Goal: Task Accomplishment & Management: Manage account settings

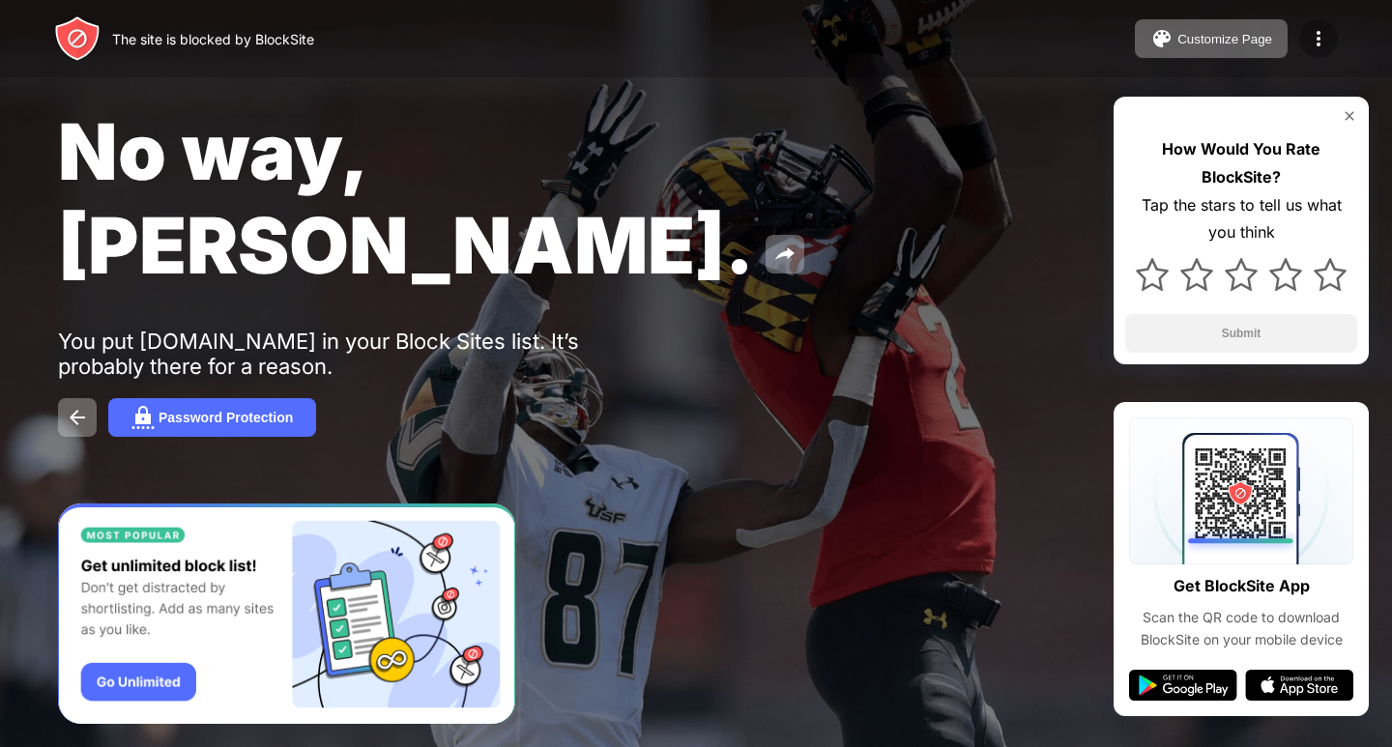
click at [1331, 34] on div at bounding box center [1318, 38] width 39 height 39
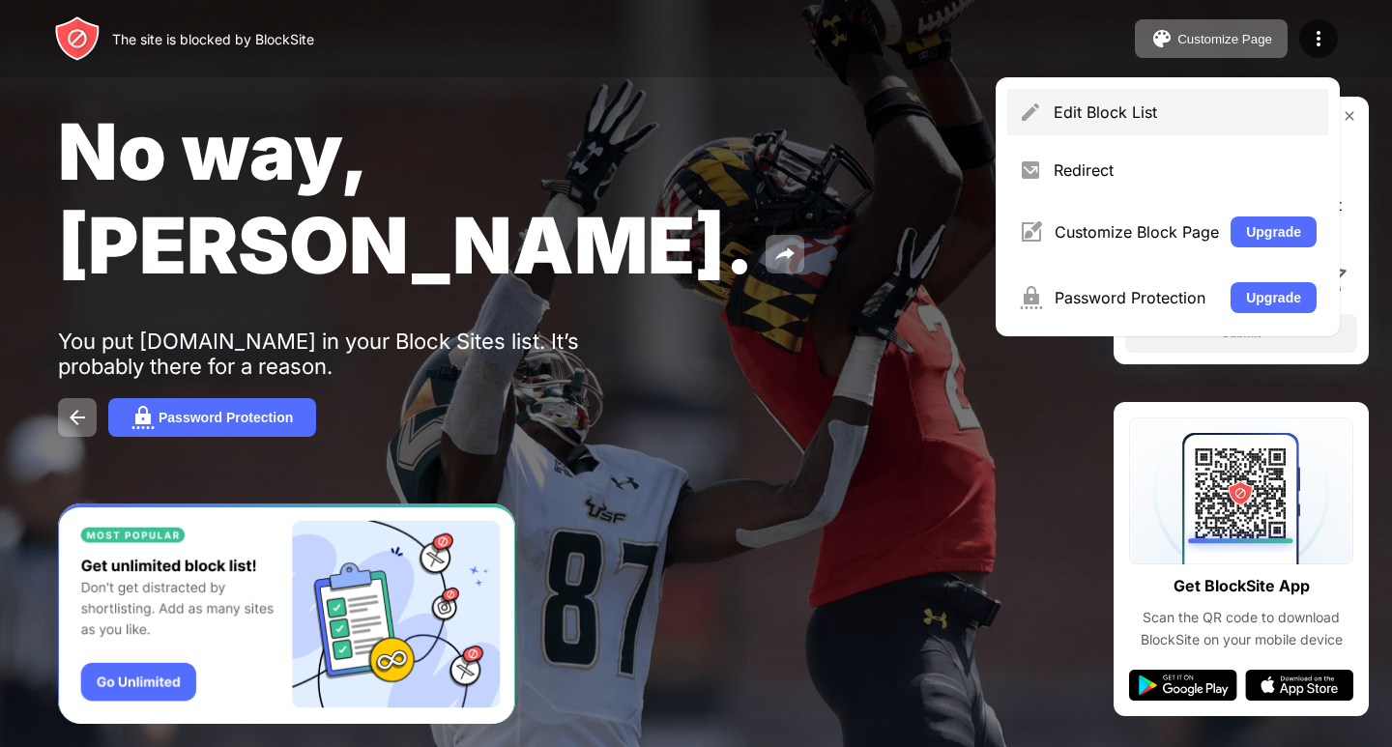
click at [1128, 112] on div "Edit Block List" at bounding box center [1184, 111] width 263 height 19
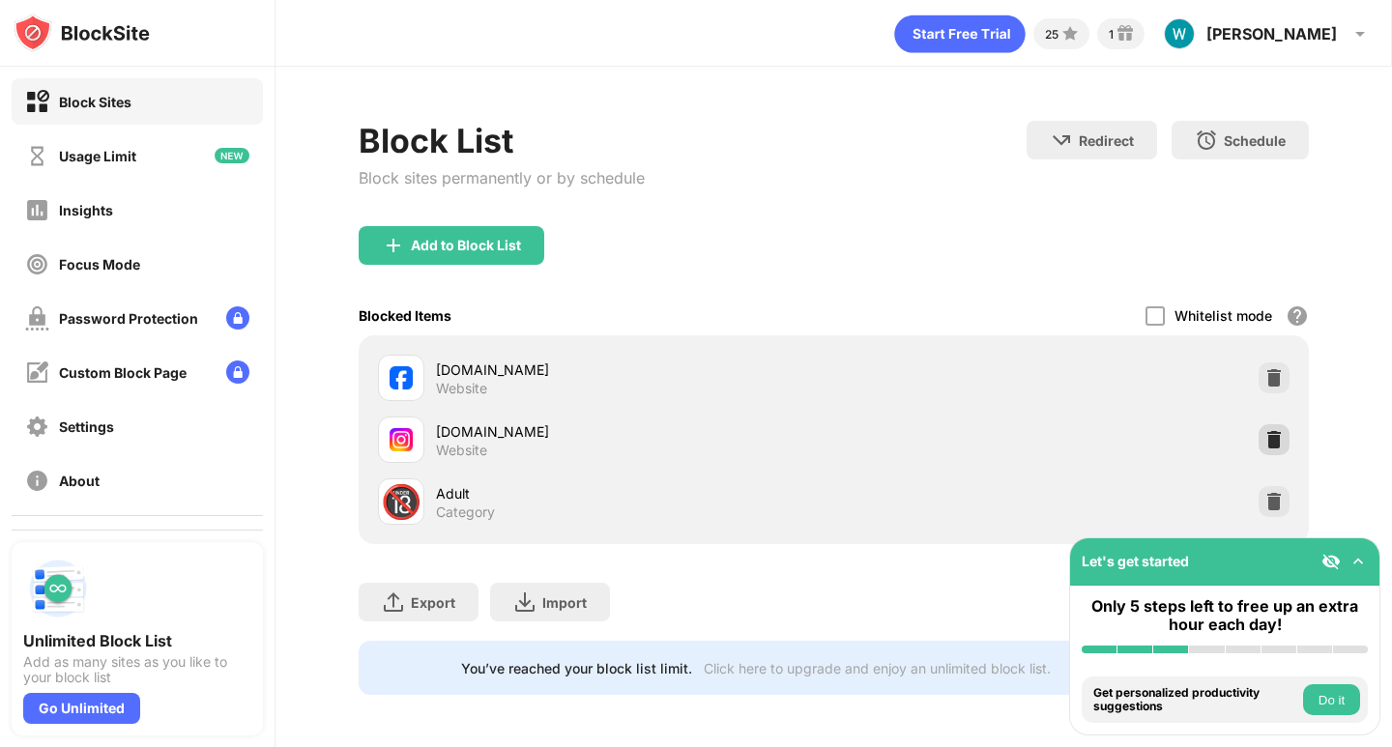
click at [1264, 443] on img at bounding box center [1273, 439] width 19 height 19
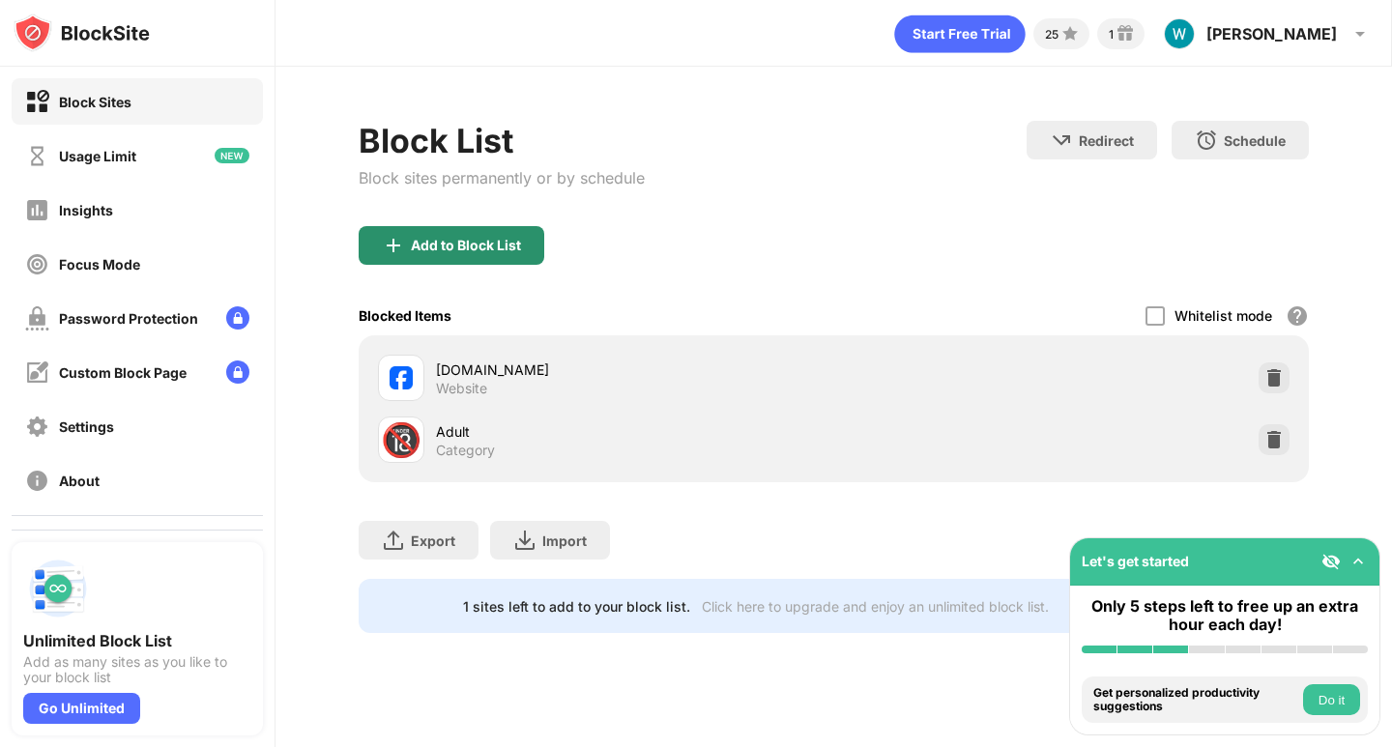
click at [534, 239] on div "Add to Block List" at bounding box center [452, 245] width 186 height 39
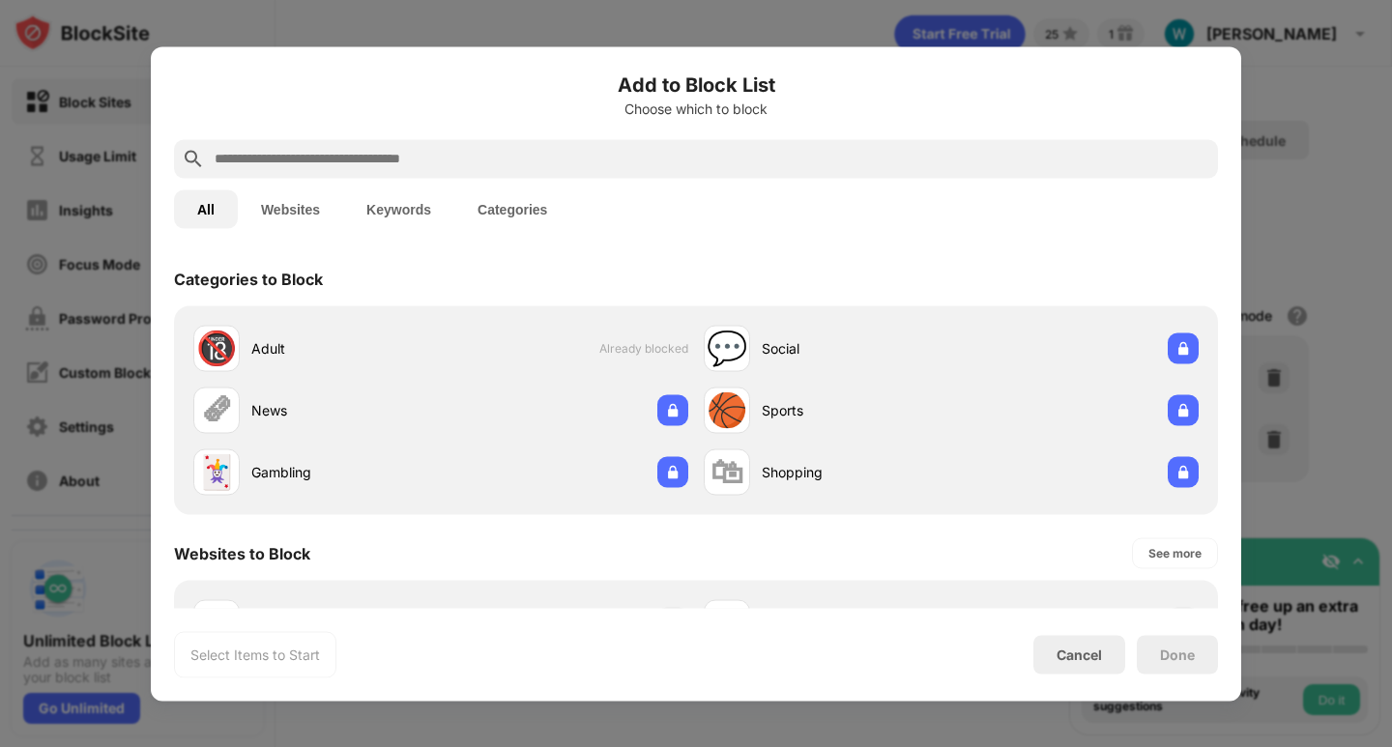
click at [562, 162] on input "text" at bounding box center [711, 158] width 997 height 23
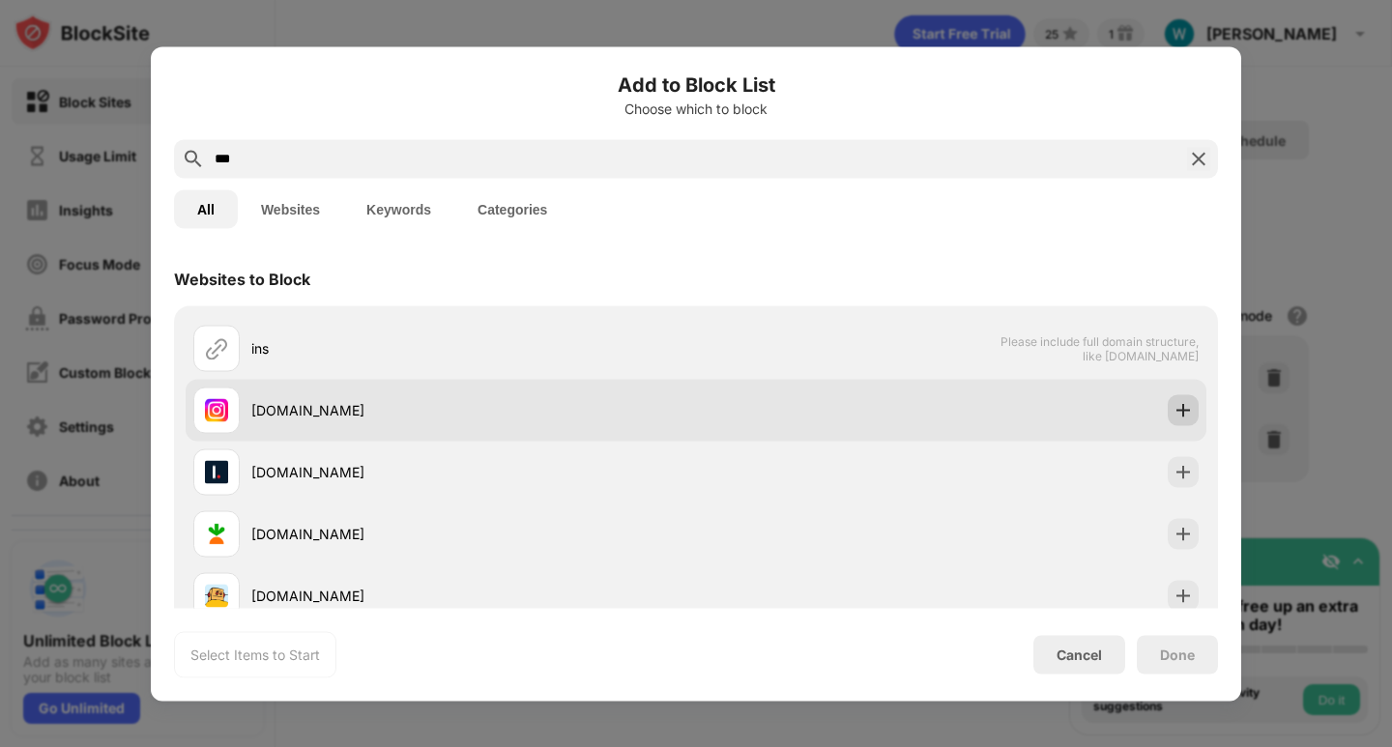
type input "***"
click at [1173, 401] on img at bounding box center [1182, 409] width 19 height 19
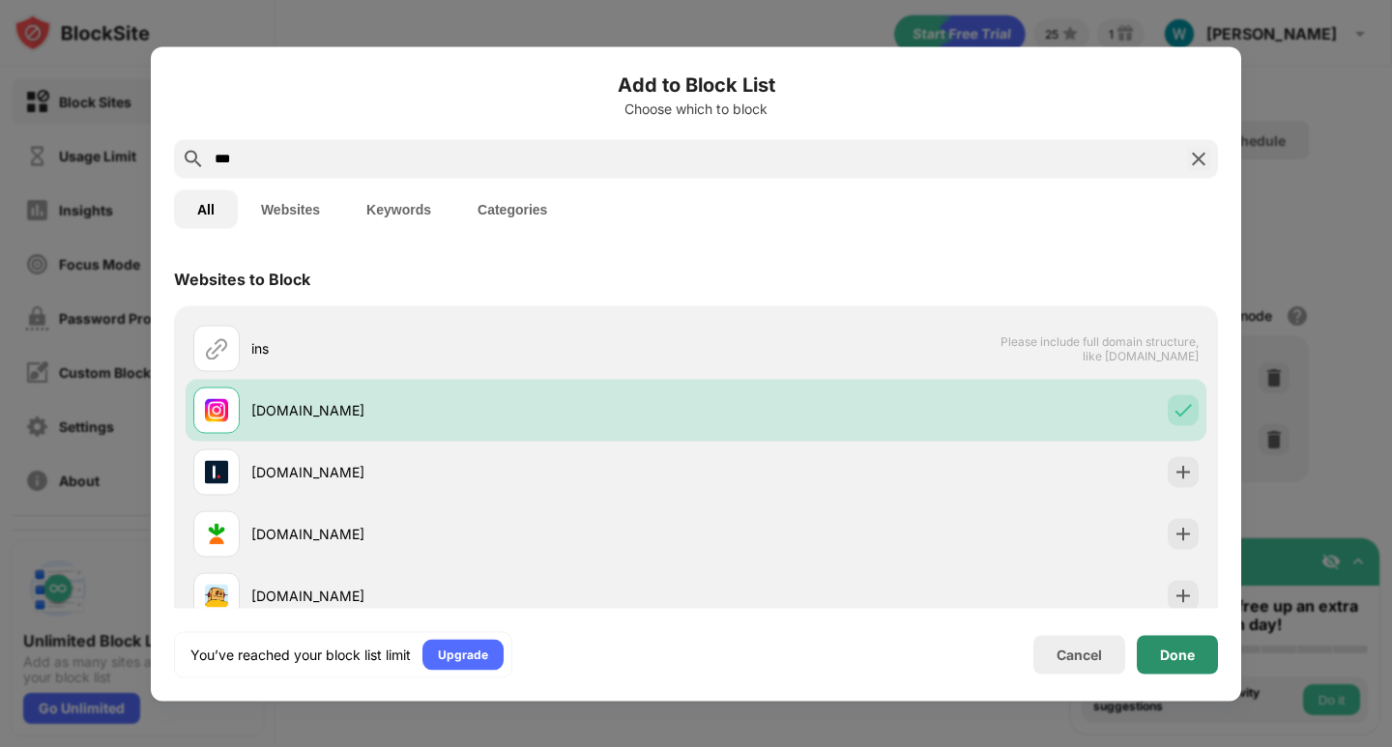
click at [1182, 669] on div "Done" at bounding box center [1177, 654] width 81 height 39
